Goal: Information Seeking & Learning: Learn about a topic

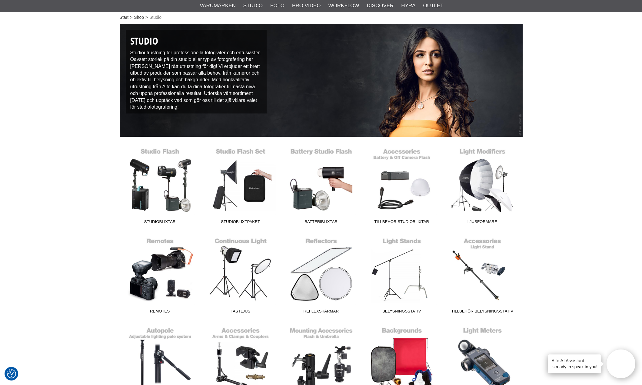
scroll to position [30, 0]
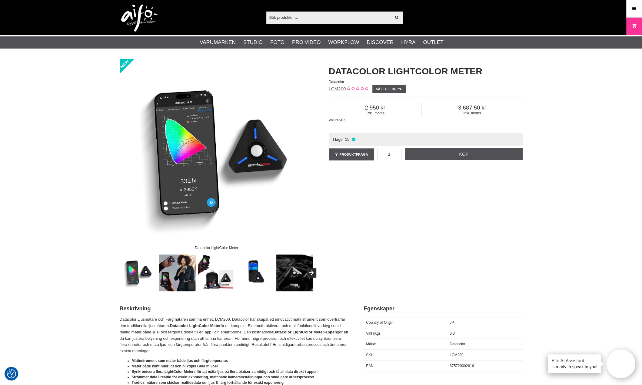
click at [381, 216] on div "Datacolor LightColor Meter Datacolor LightColor Meter Datacolor LCM200 Sätt ett…" at bounding box center [321, 175] width 418 height 232
